Goal: Register for event/course

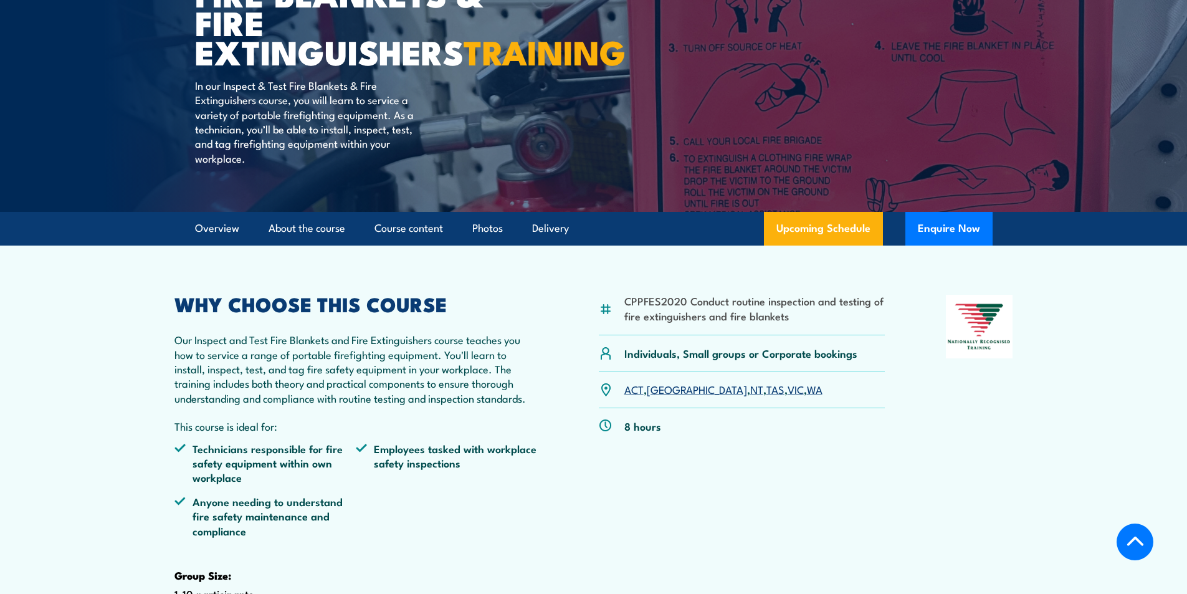
scroll to position [249, 0]
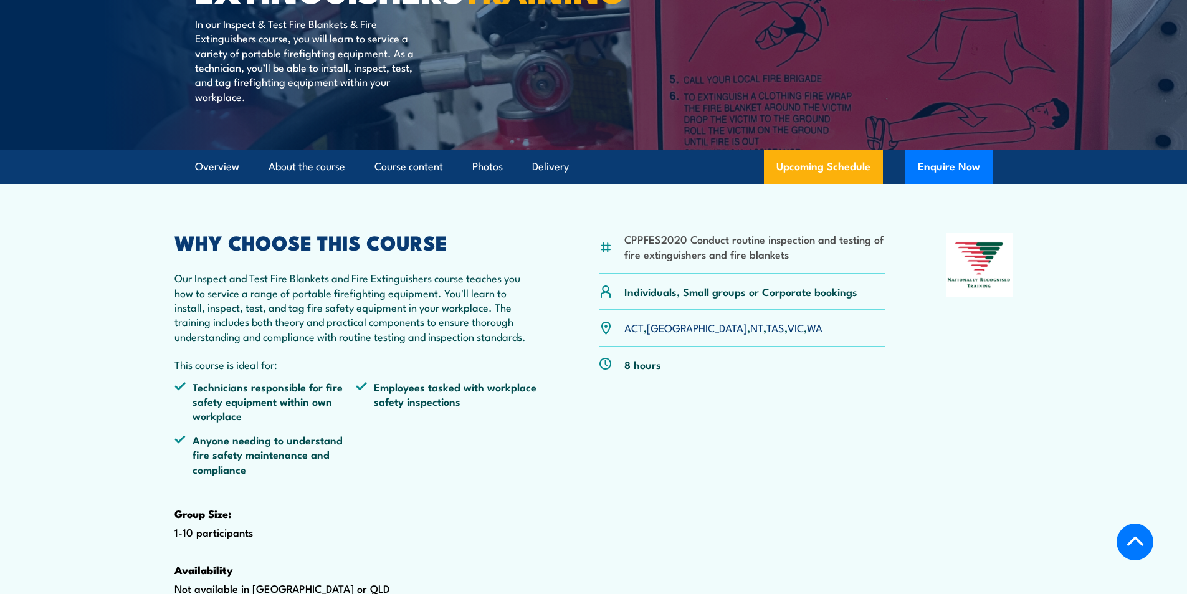
click at [788, 335] on link "VIC" at bounding box center [796, 327] width 16 height 15
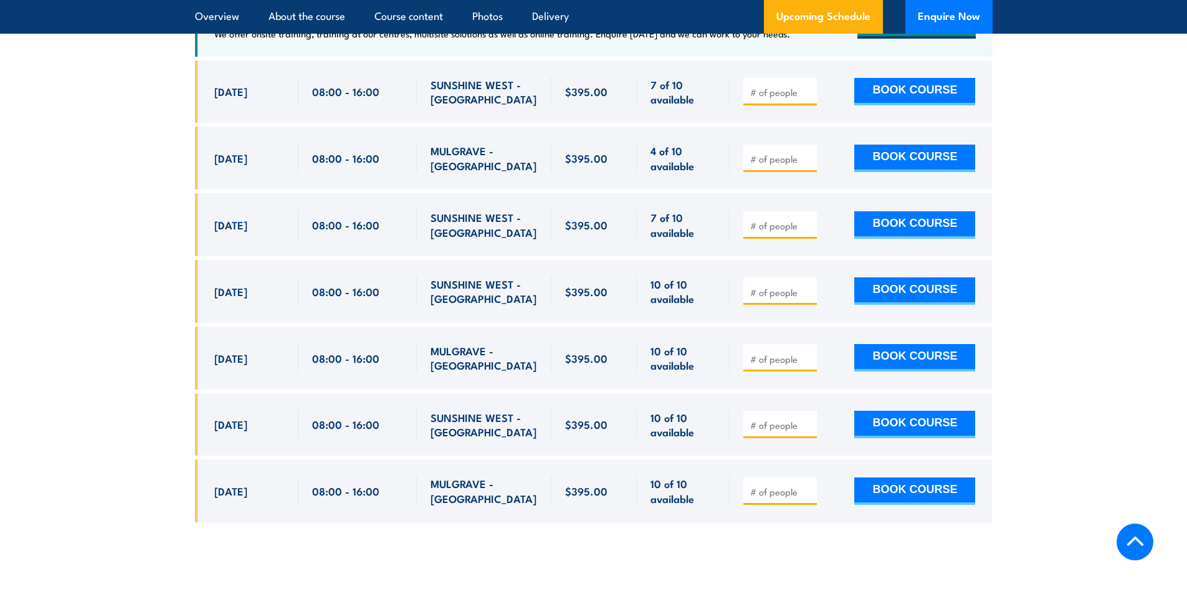
scroll to position [2440, 0]
drag, startPoint x: 614, startPoint y: 181, endPoint x: 537, endPoint y: 185, distance: 77.4
click at [549, 182] on div "[DATE] 08:00 - 08:00" at bounding box center [594, 157] width 798 height 63
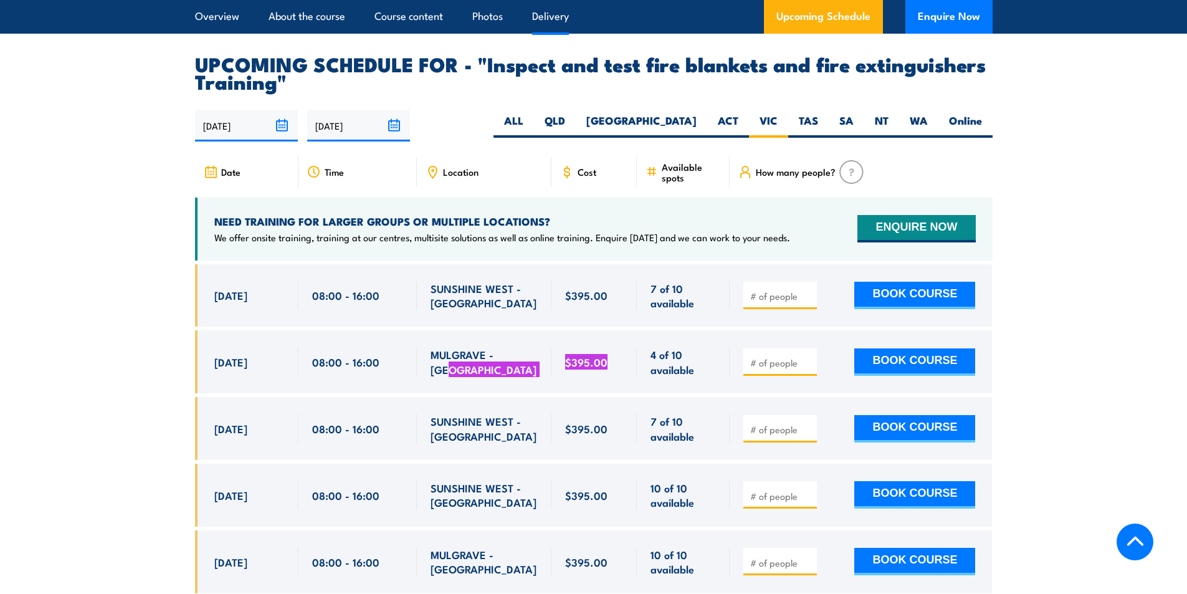
scroll to position [2253, 0]
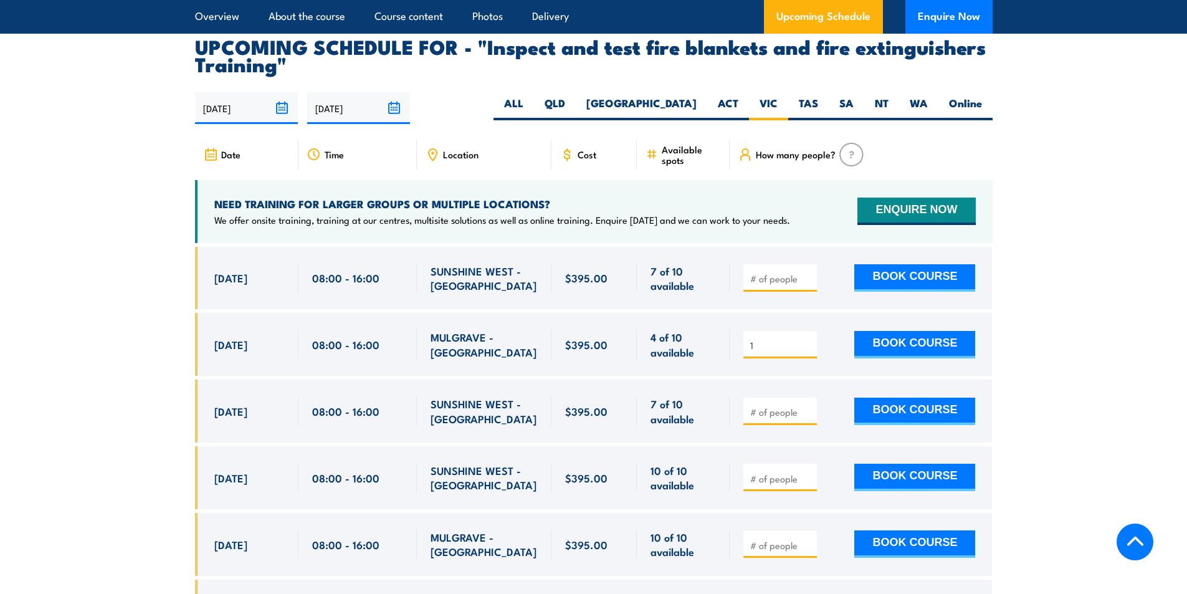
type input "1"
click at [807, 352] on input "1" at bounding box center [781, 345] width 62 height 12
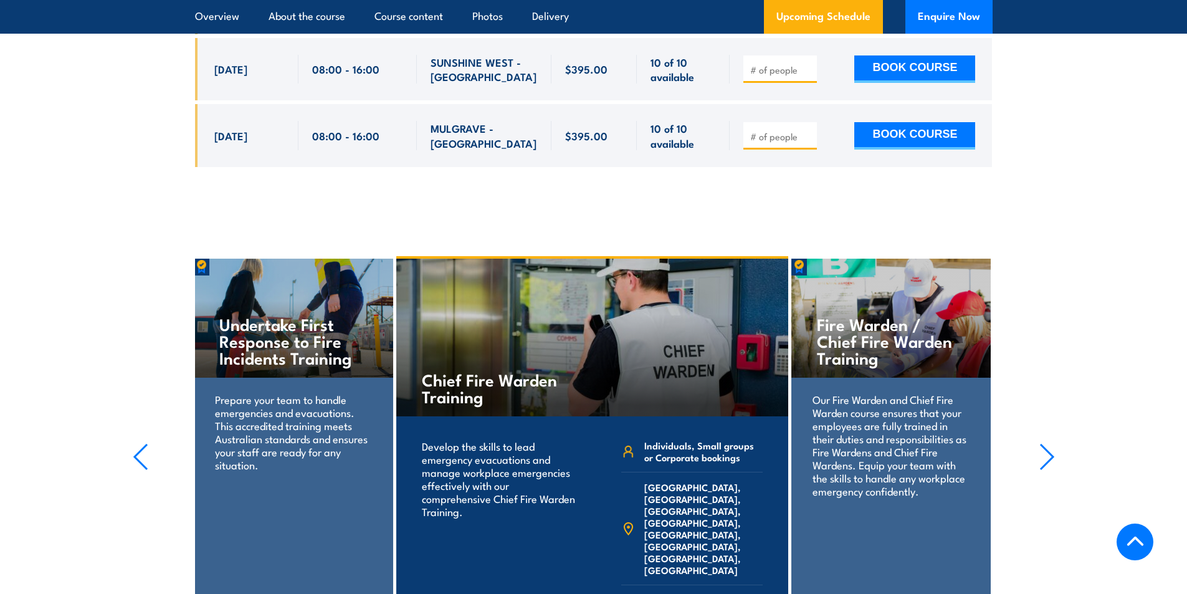
scroll to position [2876, 0]
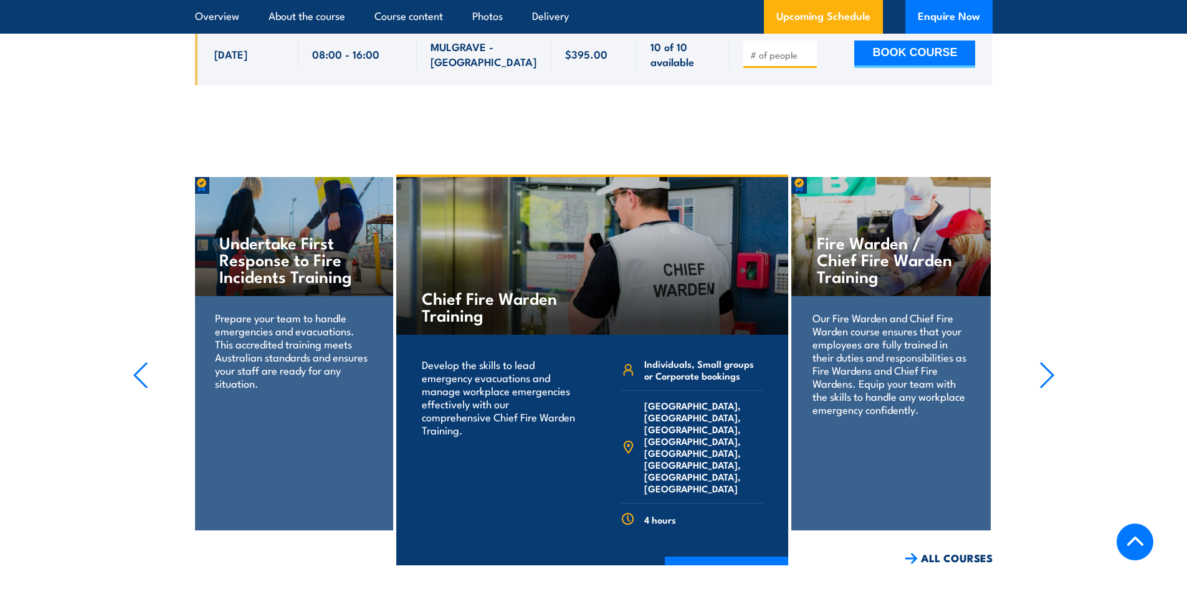
click at [41, 15] on section "Overview About the course Course content Photos Delivery Upcoming Schedule Enqu…" at bounding box center [593, 17] width 1187 height 34
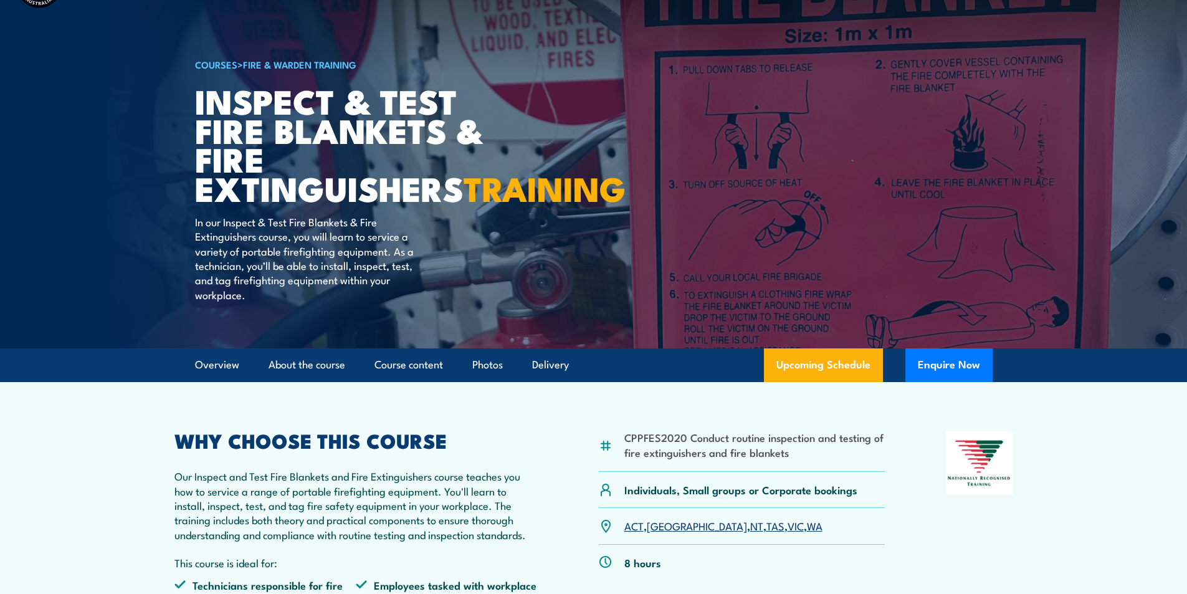
scroll to position [0, 0]
